Goal: Check status

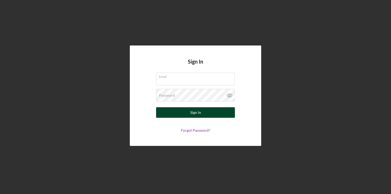
type input "[EMAIL_ADDRESS][DOMAIN_NAME]"
click at [177, 113] on button "Sign In" at bounding box center [195, 112] width 79 height 11
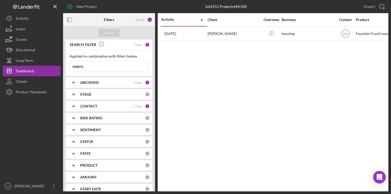
click at [128, 65] on input "waters" at bounding box center [109, 66] width 78 height 11
type input "w"
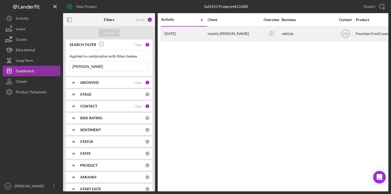
type input "[PERSON_NAME]"
click at [230, 34] on div "markiy [PERSON_NAME]" at bounding box center [234, 34] width 53 height 14
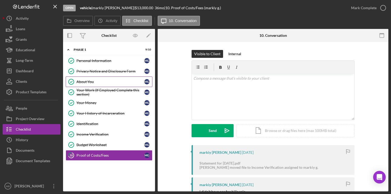
click at [114, 81] on div "About You" at bounding box center [110, 82] width 68 height 4
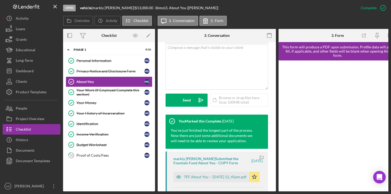
scroll to position [121, 0]
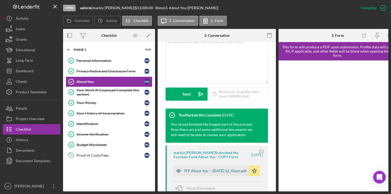
click at [213, 169] on div "TFF About You -- [DATE] 12_45pm.pdf" at bounding box center [215, 171] width 63 height 4
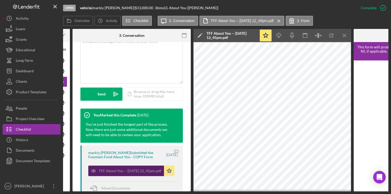
scroll to position [0, 83]
